Goal: Information Seeking & Learning: Learn about a topic

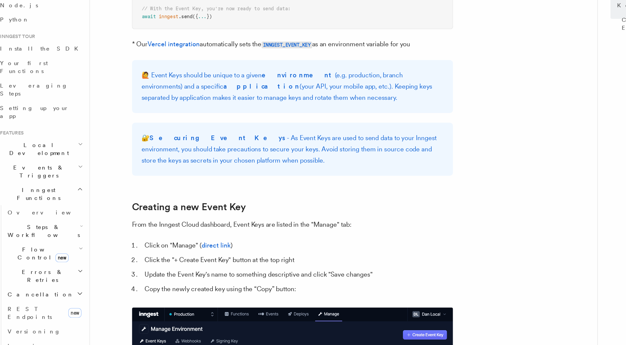
scroll to position [97, 0]
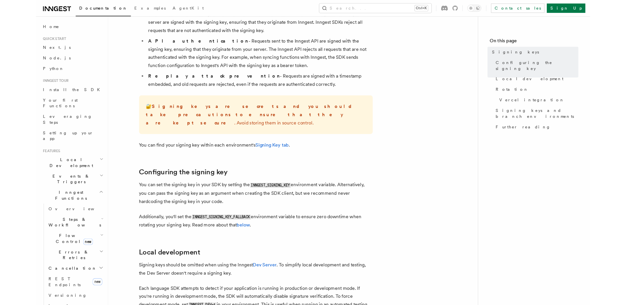
scroll to position [99, 0]
